Goal: Task Accomplishment & Management: Use online tool/utility

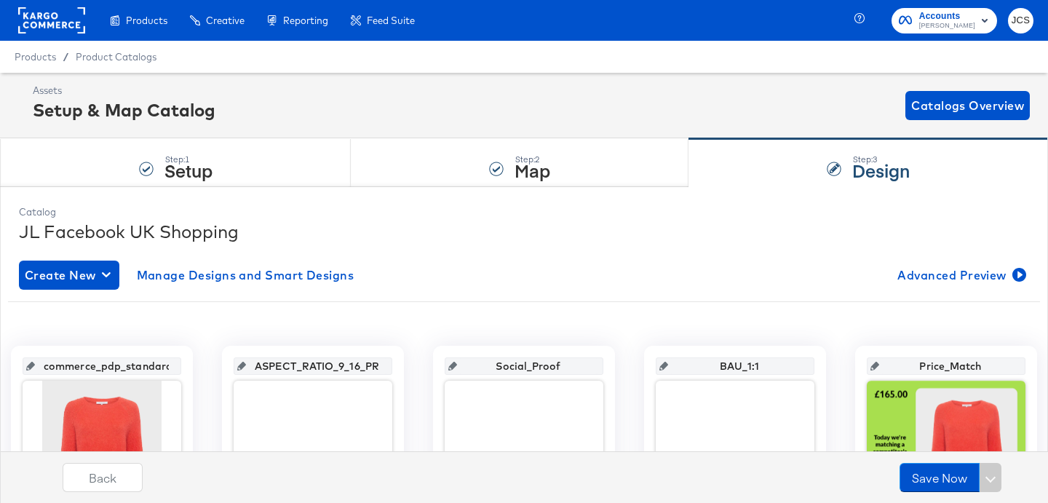
click at [74, 19] on rect at bounding box center [51, 20] width 67 height 26
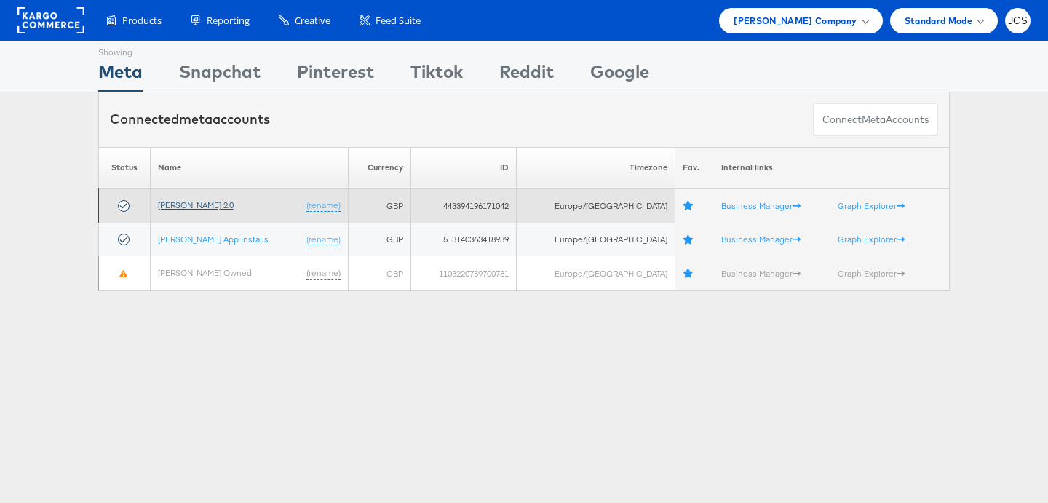
click at [205, 207] on link "John Lewis 2.0" at bounding box center [196, 204] width 76 height 11
